Goal: Navigation & Orientation: Find specific page/section

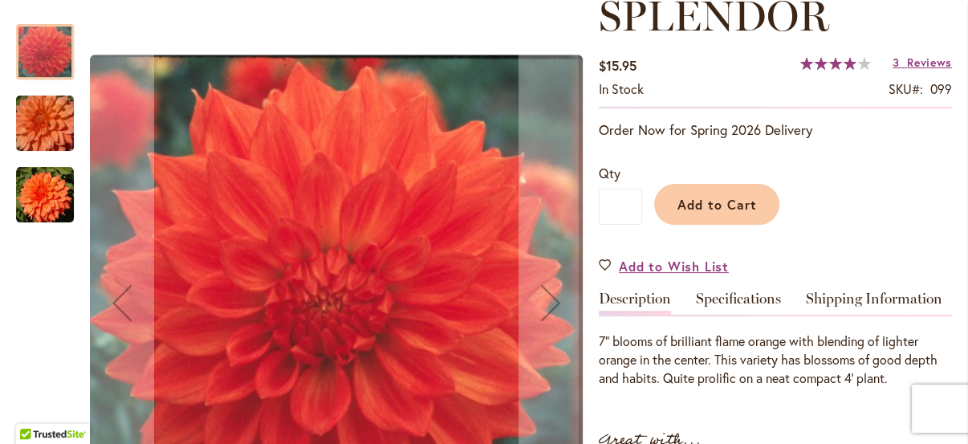
scroll to position [364, 0]
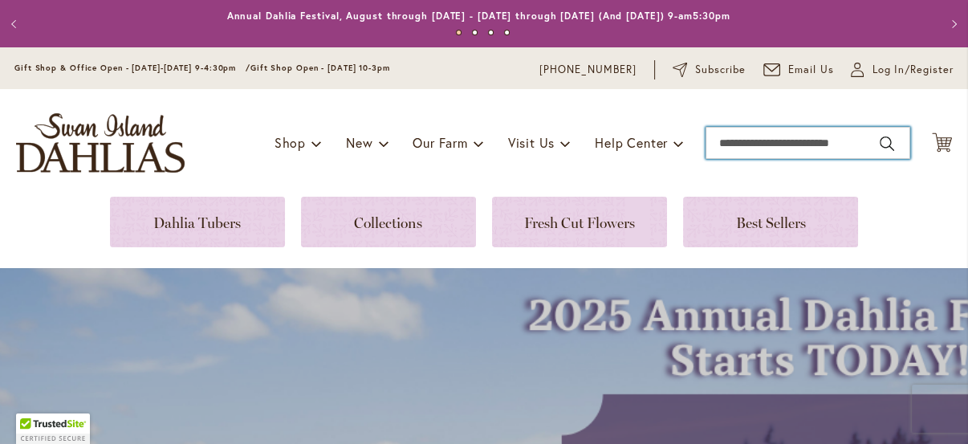
click at [746, 140] on input "Search" at bounding box center [807, 143] width 205 height 32
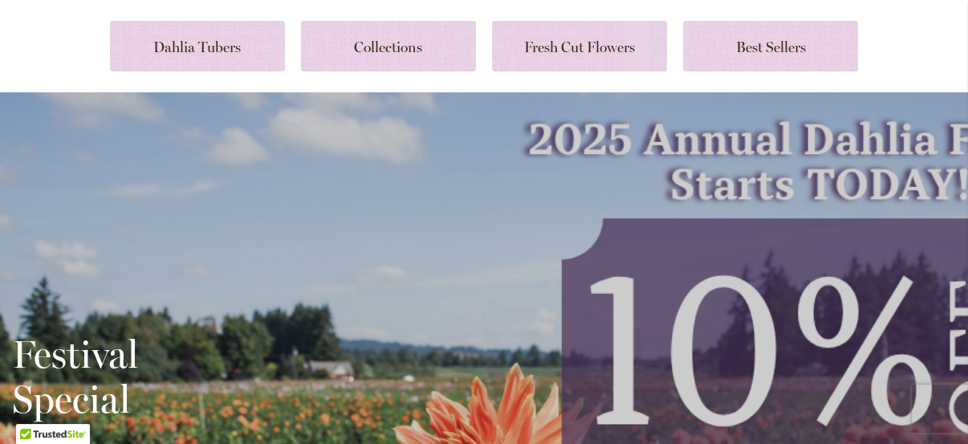
scroll to position [218, 0]
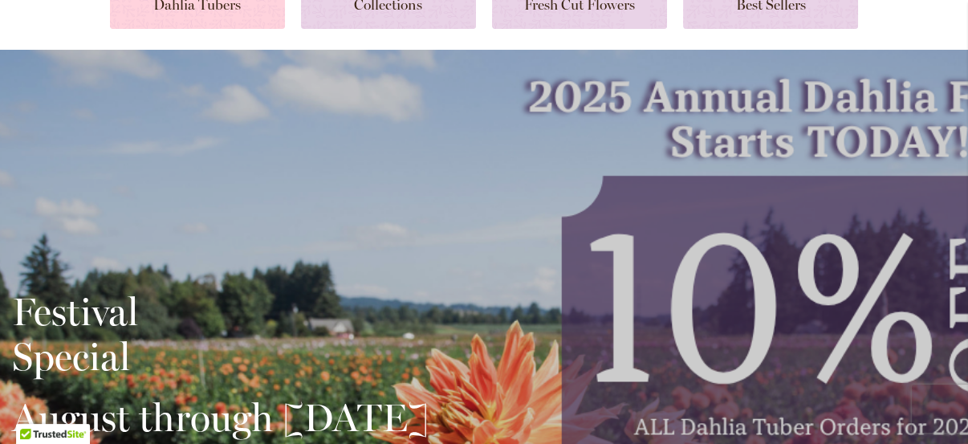
click at [232, 17] on link at bounding box center [197, 3] width 175 height 51
type input "**"
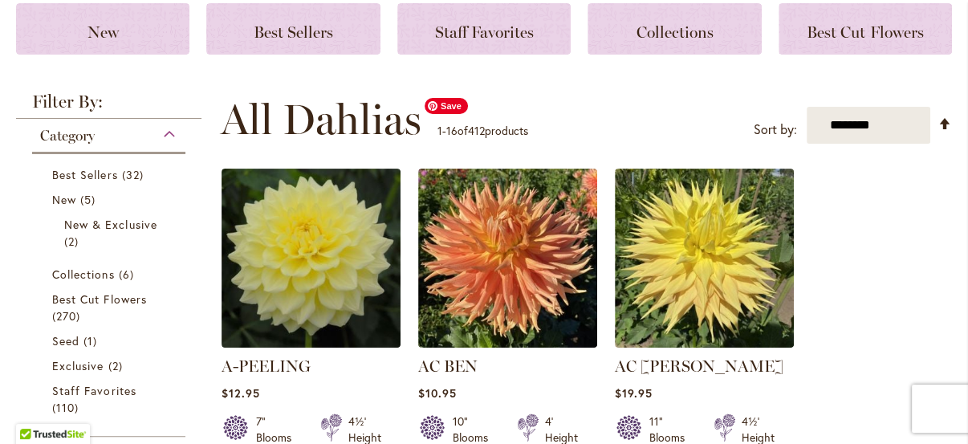
scroll to position [72, 0]
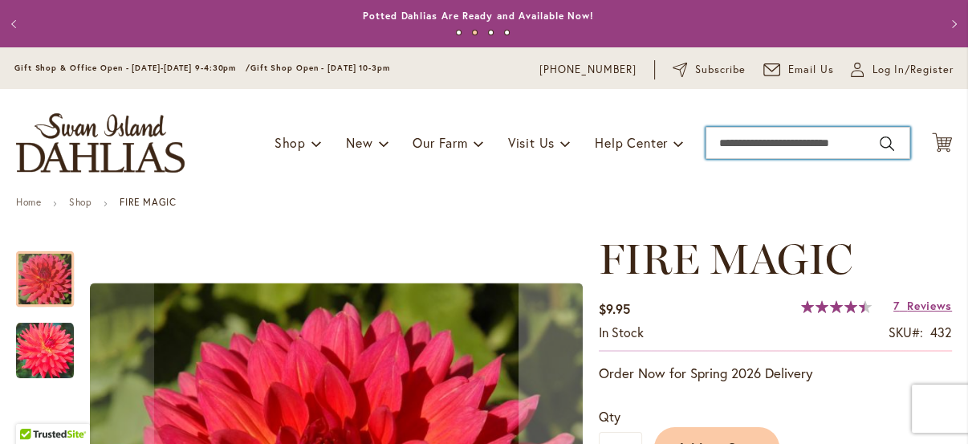
click at [785, 152] on input "Search" at bounding box center [807, 143] width 205 height 32
type input "**********"
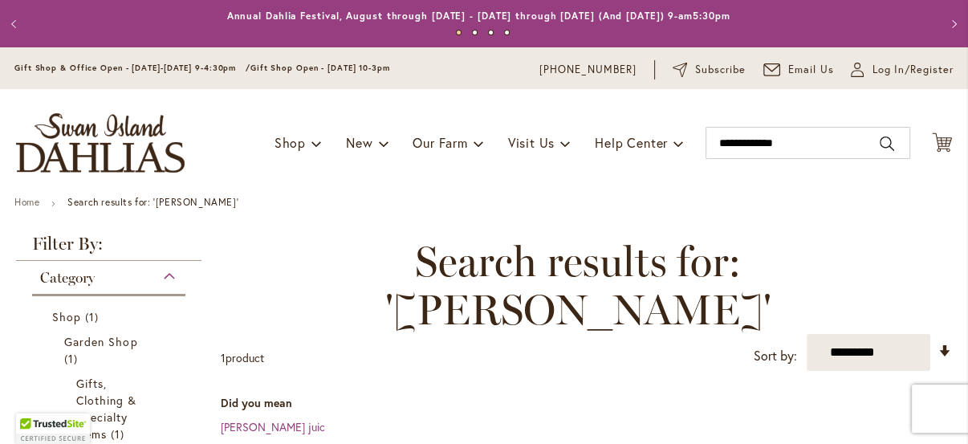
scroll to position [145, 0]
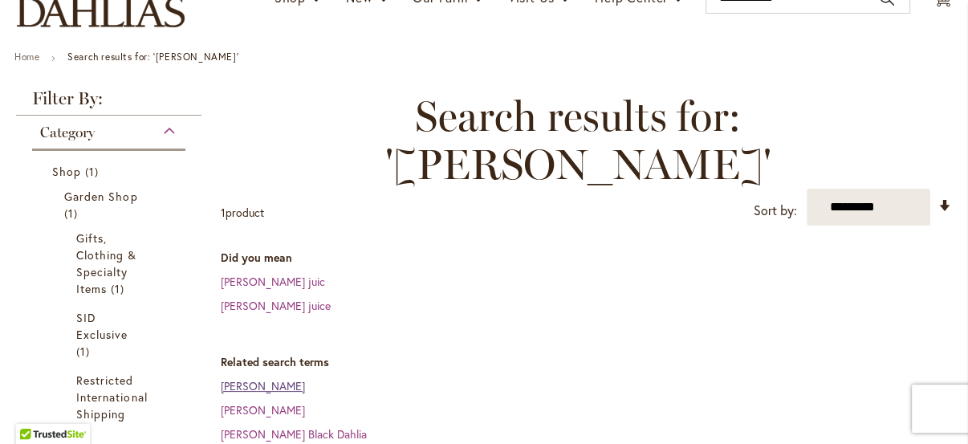
click at [257, 378] on link "julie dahlia" at bounding box center [263, 385] width 84 height 15
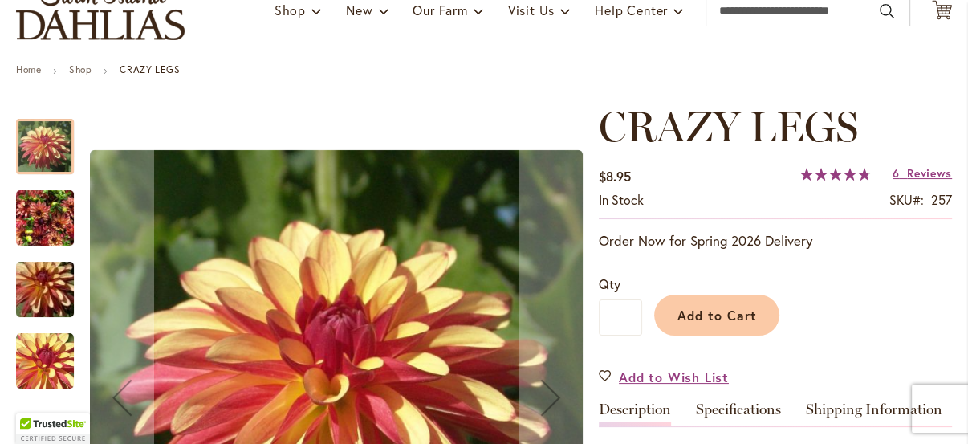
scroll to position [218, 0]
